Goal: Task Accomplishment & Management: Manage account settings

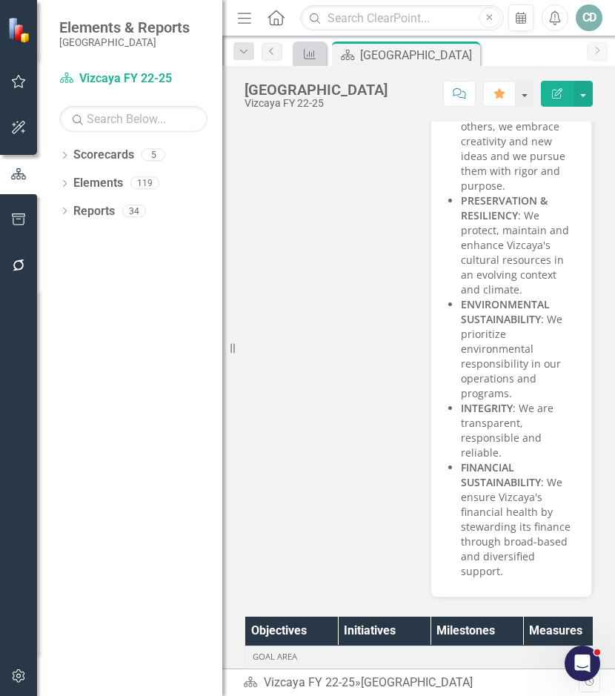
scroll to position [529, 0]
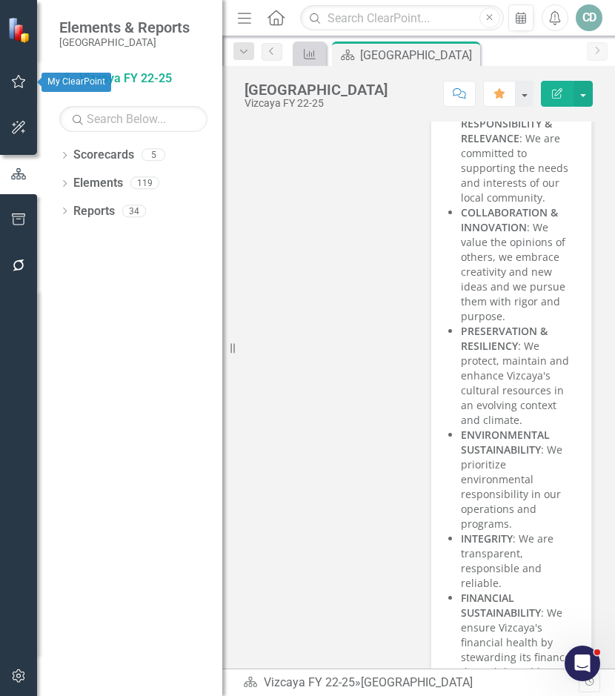
click at [18, 82] on icon "button" at bounding box center [19, 82] width 16 height 12
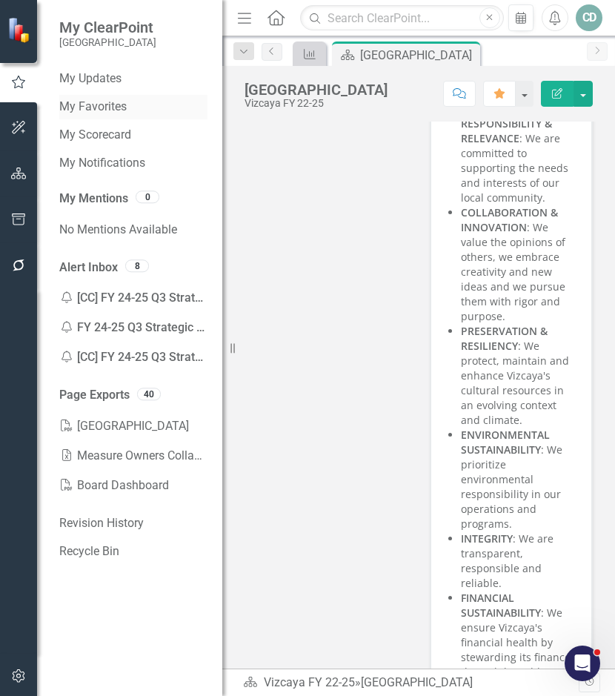
click at [96, 108] on link "My Favorites" at bounding box center [133, 107] width 148 height 17
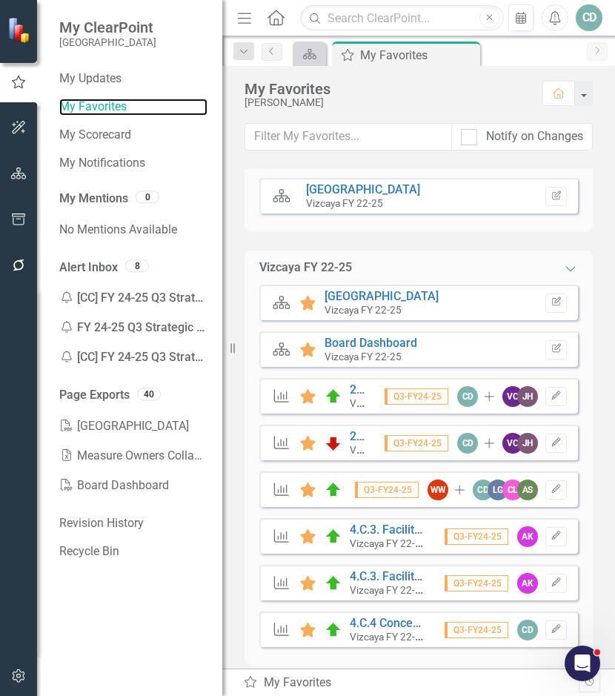
scroll to position [39, 0]
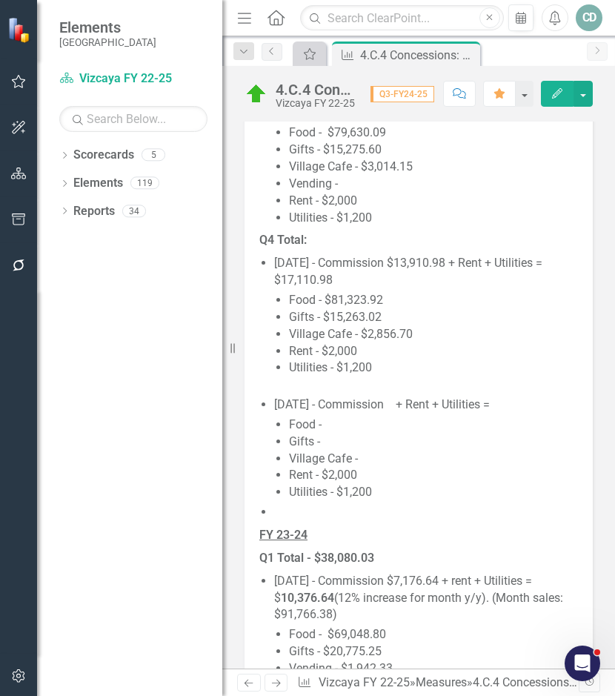
scroll to position [1779, 0]
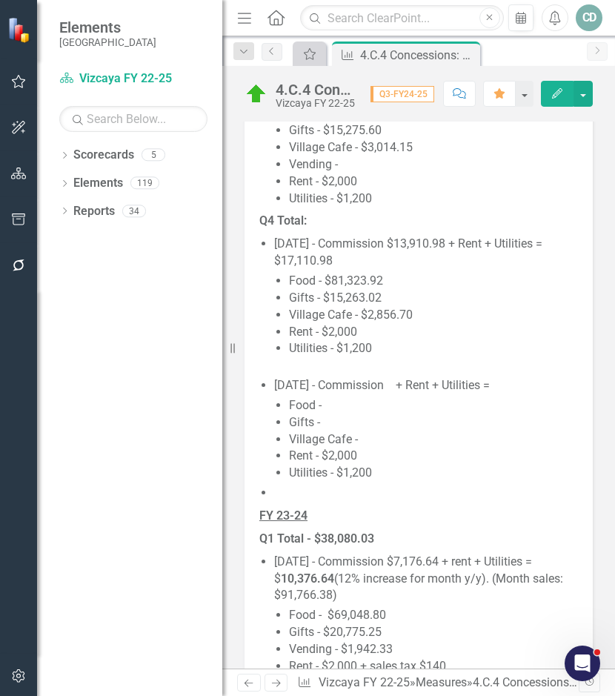
click at [414, 353] on li "Utilities - $1,200" at bounding box center [433, 357] width 289 height 34
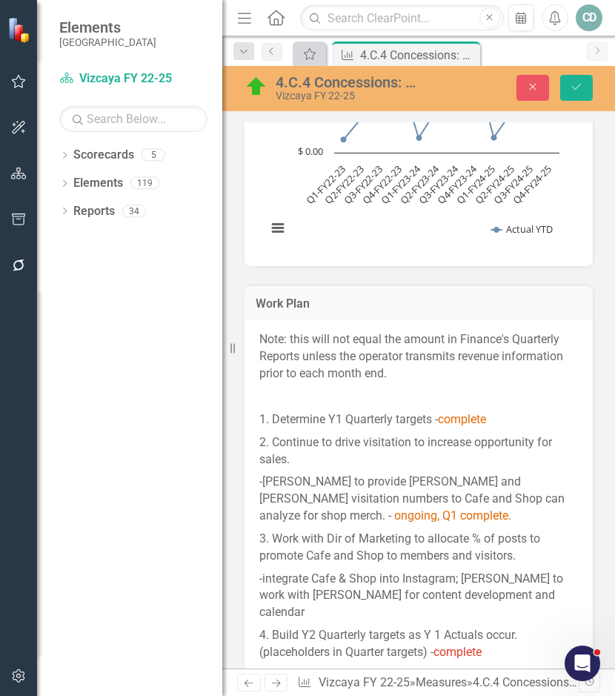
type textarea "<p><u><strong>FY 24-25</strong></u></p> <p><strong>Q1 Total - $38,768.11</stron…"
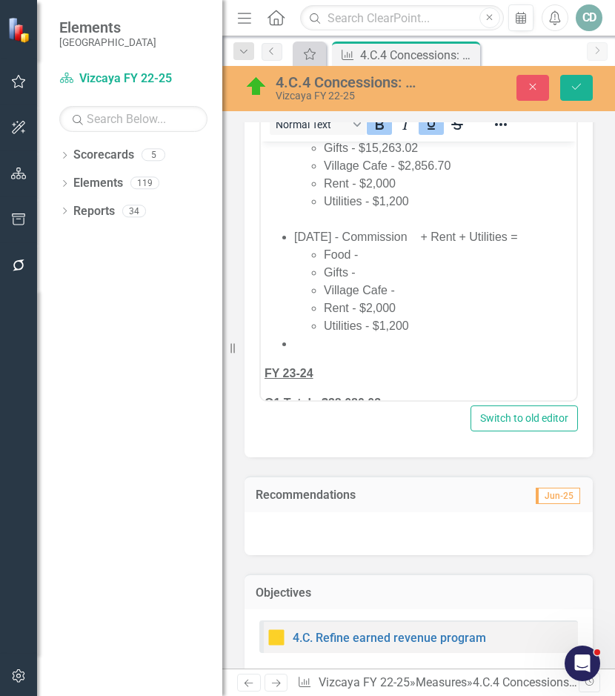
scroll to position [1557, 0]
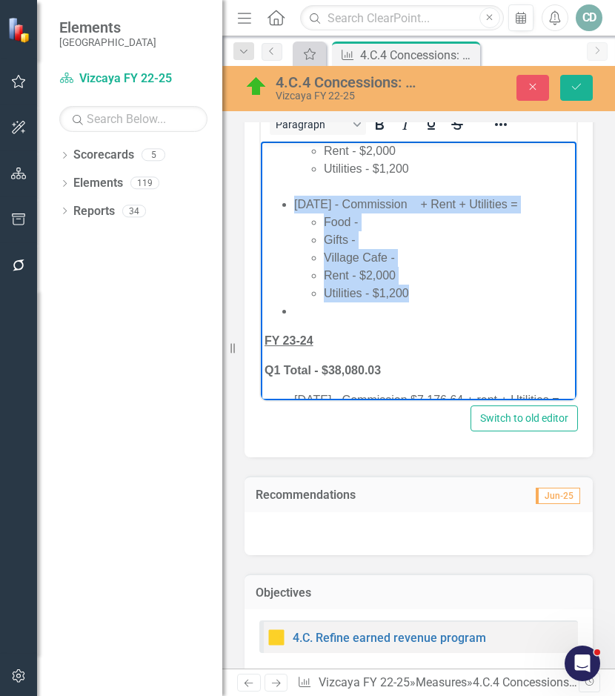
drag, startPoint x: 294, startPoint y: 202, endPoint x: 430, endPoint y: 310, distance: 174.1
click at [430, 310] on ul "[DATE] - Commission $13,910.98 + Rent + Utilities = $17,110.98 Food - $81,323.9…" at bounding box center [419, 186] width 308 height 267
copy li "[DATE] - Commission + Rent + Utilities = Food - Gifts - Village Cafe - Rent - $…"
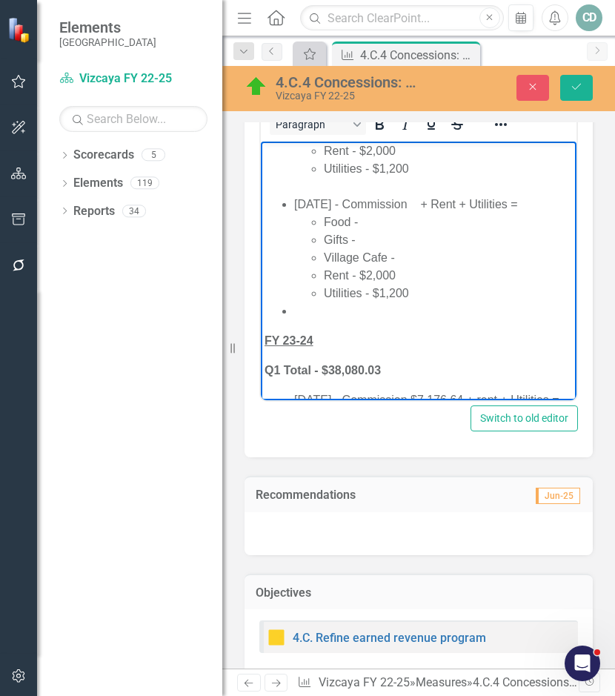
click at [324, 320] on li "Rich Text Area. Press ALT-0 for help." at bounding box center [433, 311] width 279 height 18
paste body "Rich Text Area. Press ALT-0 for help."
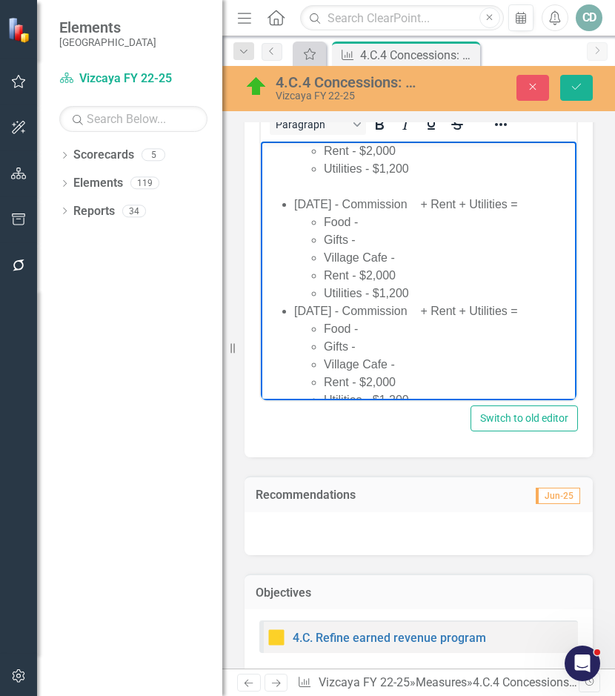
click at [311, 328] on li "[DATE] - Commission + Rent + Utilities = Food - Gifts - Village Cafe - Rent - $…" at bounding box center [433, 355] width 279 height 107
click at [453, 302] on li "Utilities - $1,200" at bounding box center [448, 294] width 249 height 18
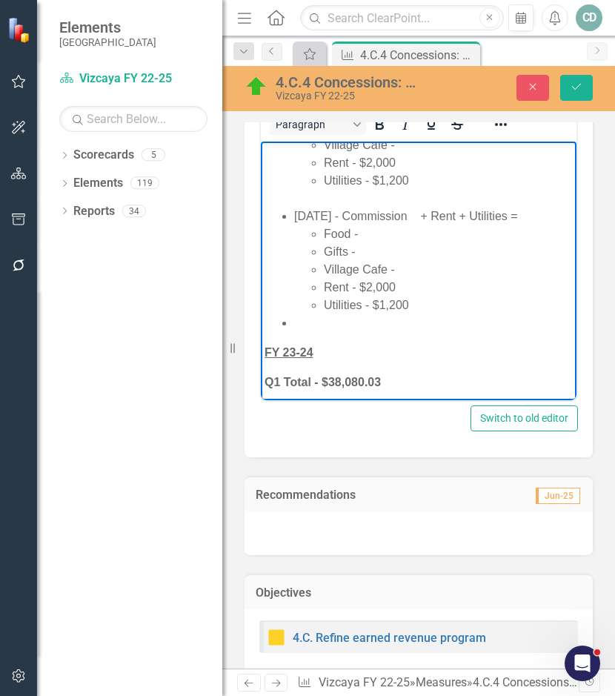
scroll to position [1705, 0]
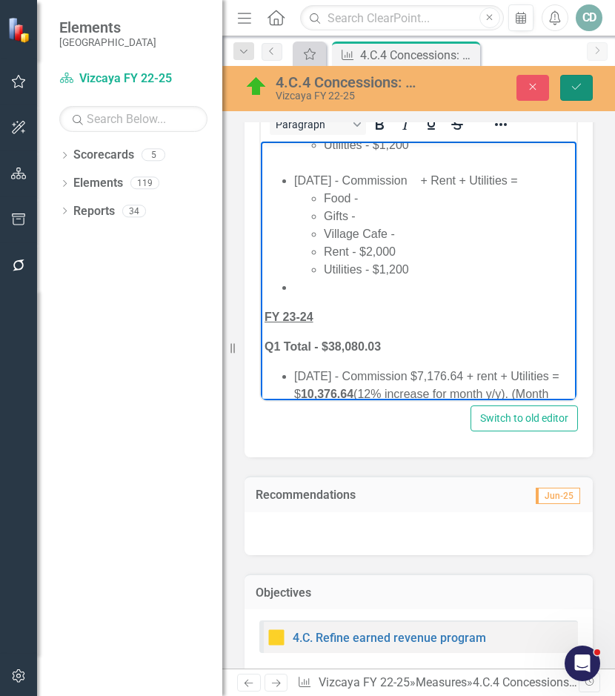
click at [578, 85] on icon "Save" at bounding box center [576, 87] width 13 height 10
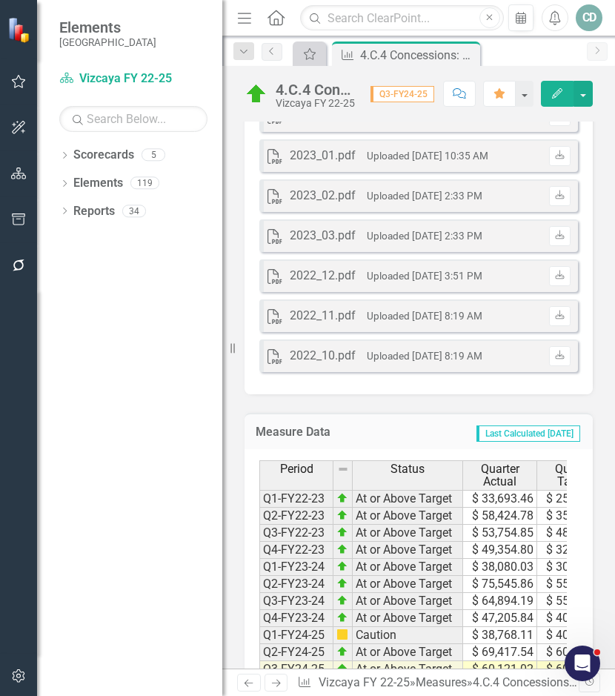
scroll to position [10218, 0]
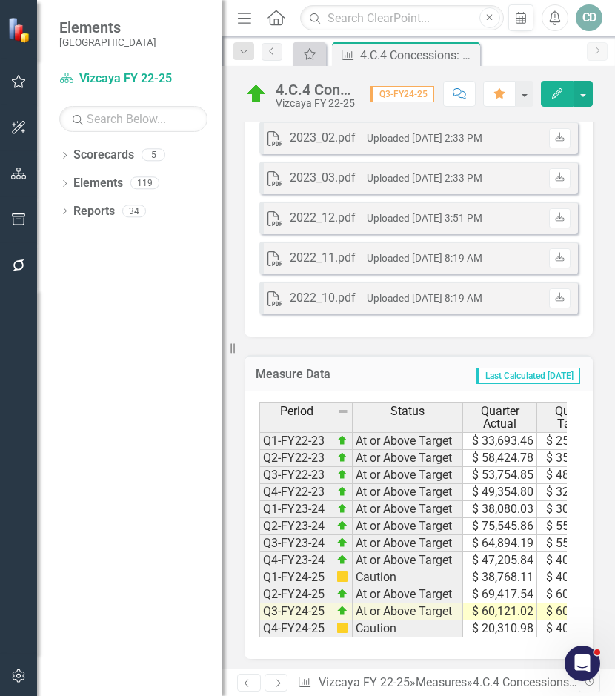
click at [497, 620] on td "$ 20,310.98" at bounding box center [500, 628] width 74 height 17
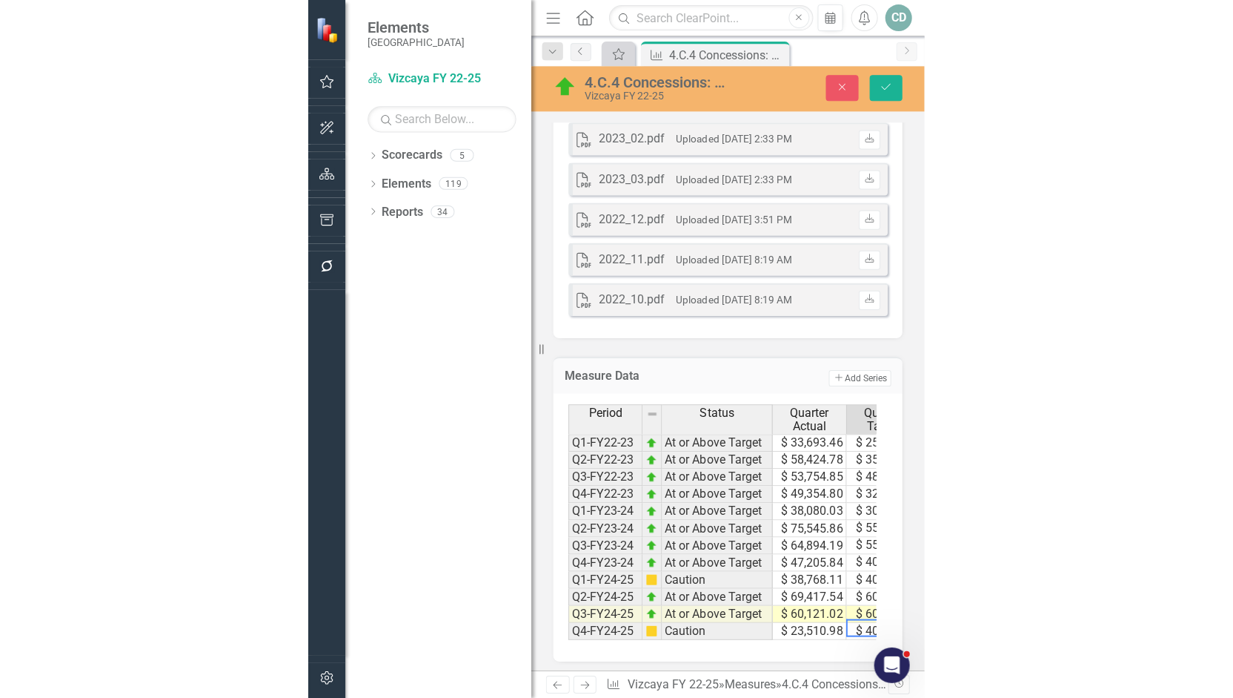
scroll to position [0, 44]
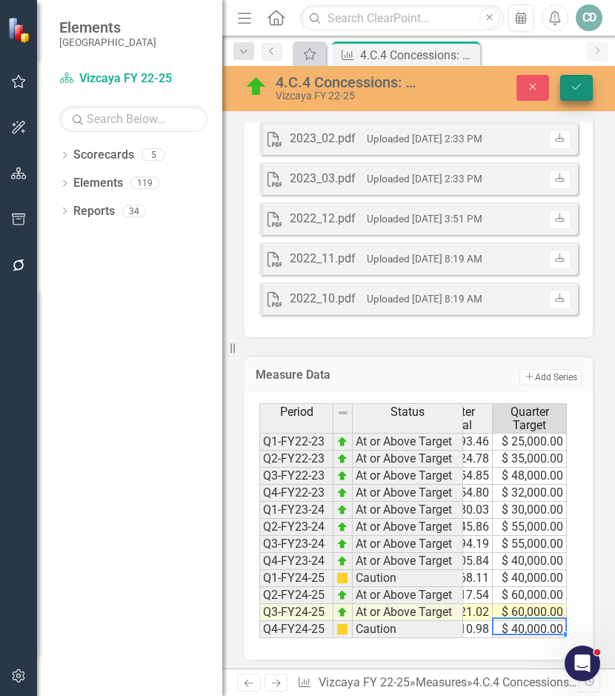
type textarea "40000"
click at [578, 85] on icon "Save" at bounding box center [576, 87] width 13 height 10
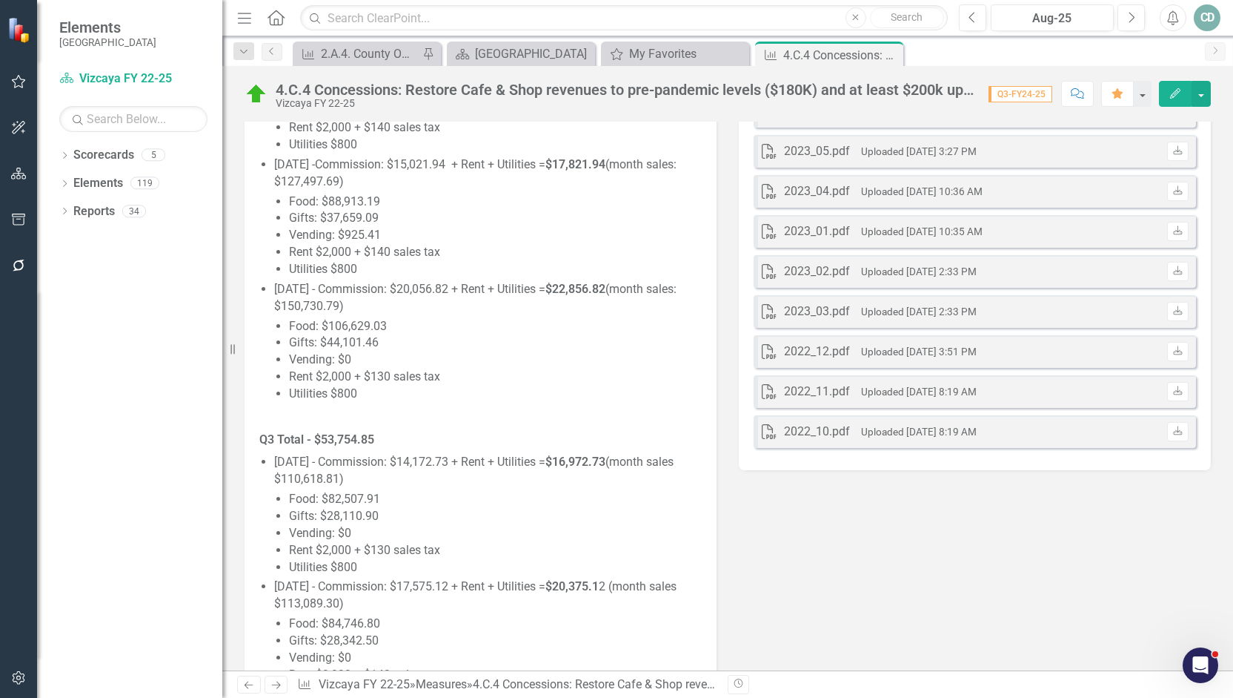
scroll to position [4138, 0]
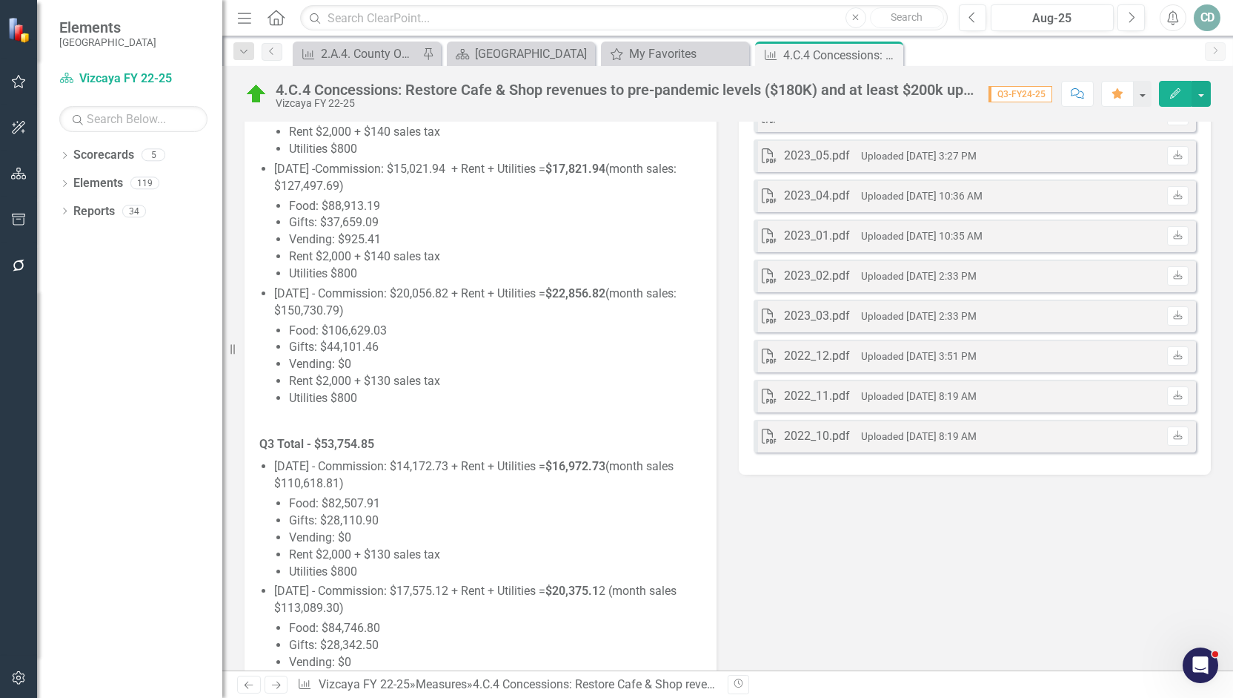
click at [615, 357] on div "PDF 2022_12.pdf Uploaded [DATE] 3:51 PM Download" at bounding box center [975, 356] width 443 height 33
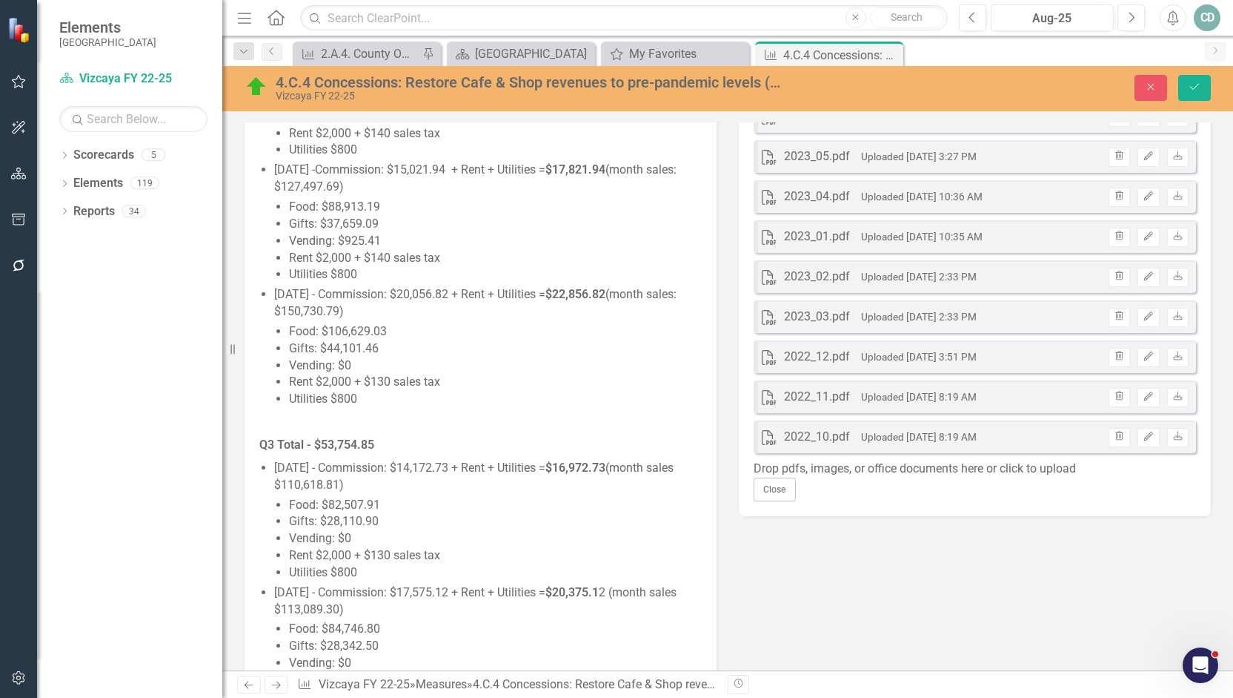
click at [615, 477] on div "Drop pdfs, images, or office documents here or click to upload" at bounding box center [975, 468] width 443 height 17
click at [615, 85] on icon "Save" at bounding box center [1194, 87] width 13 height 10
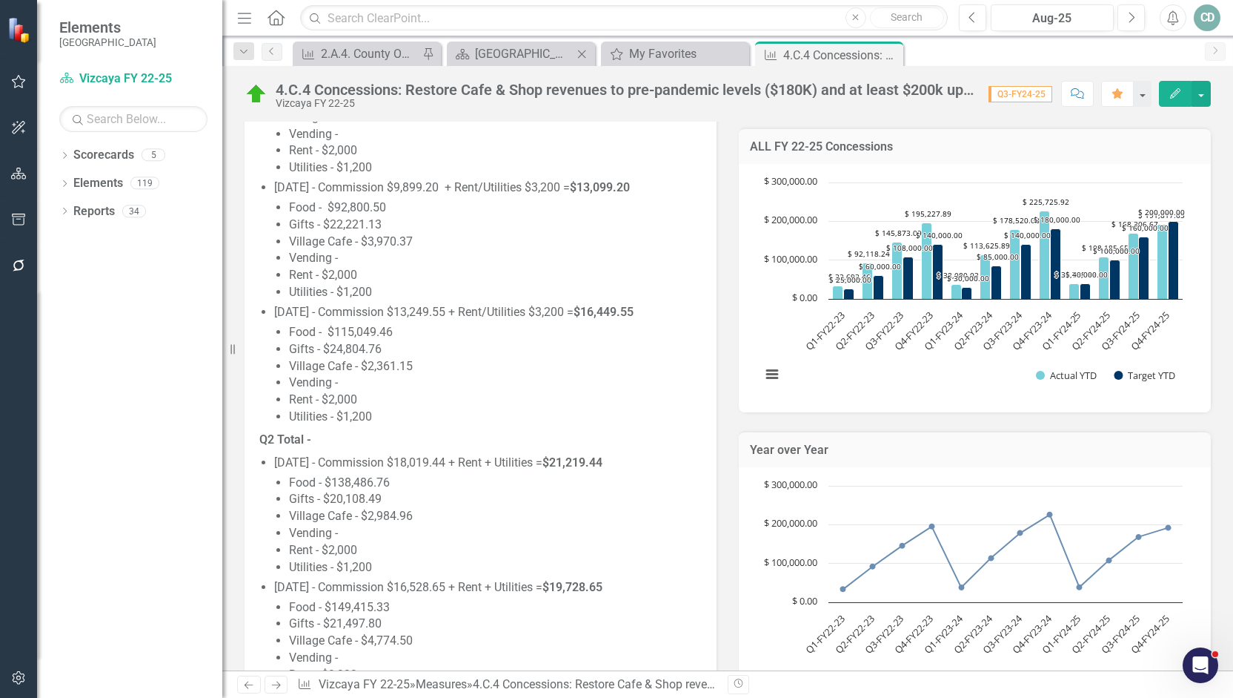
scroll to position [371, 0]
